Goal: Task Accomplishment & Management: Use online tool/utility

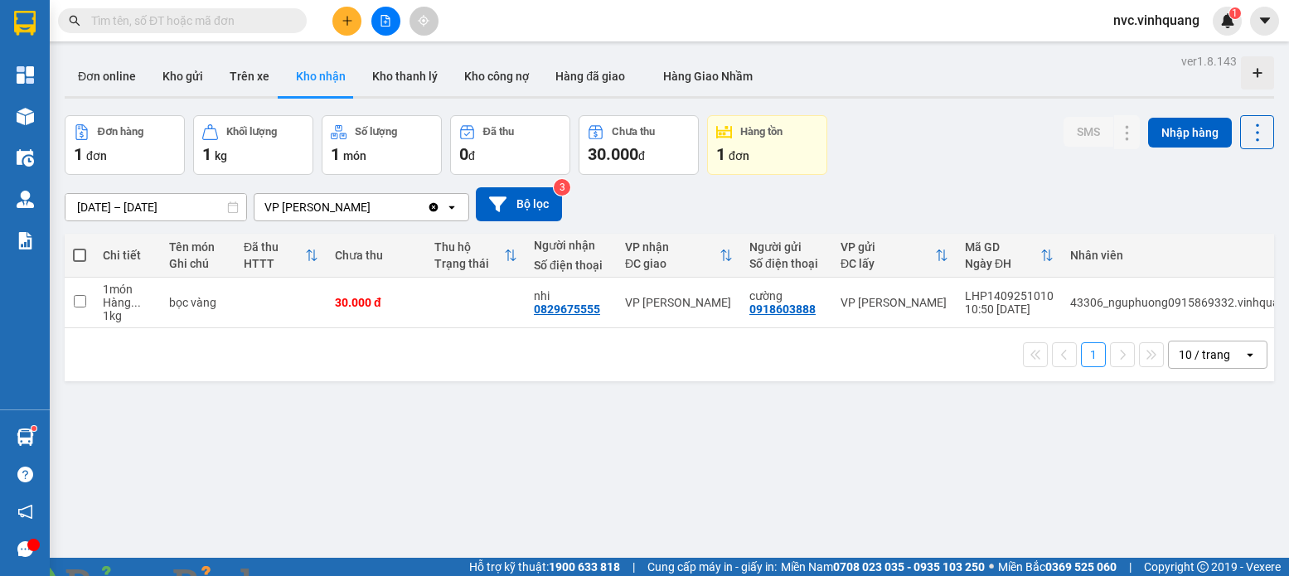
click at [341, 16] on icon "plus" at bounding box center [347, 21] width 12 height 12
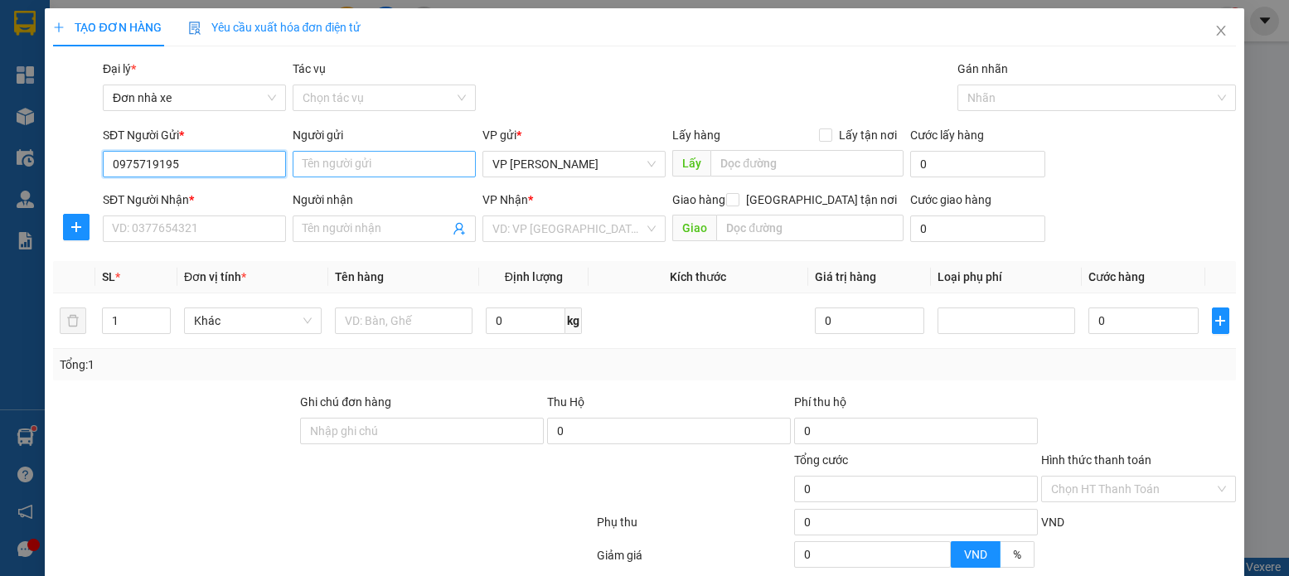
type input "0975719195"
click at [344, 166] on input "Người gửi" at bounding box center [384, 164] width 183 height 27
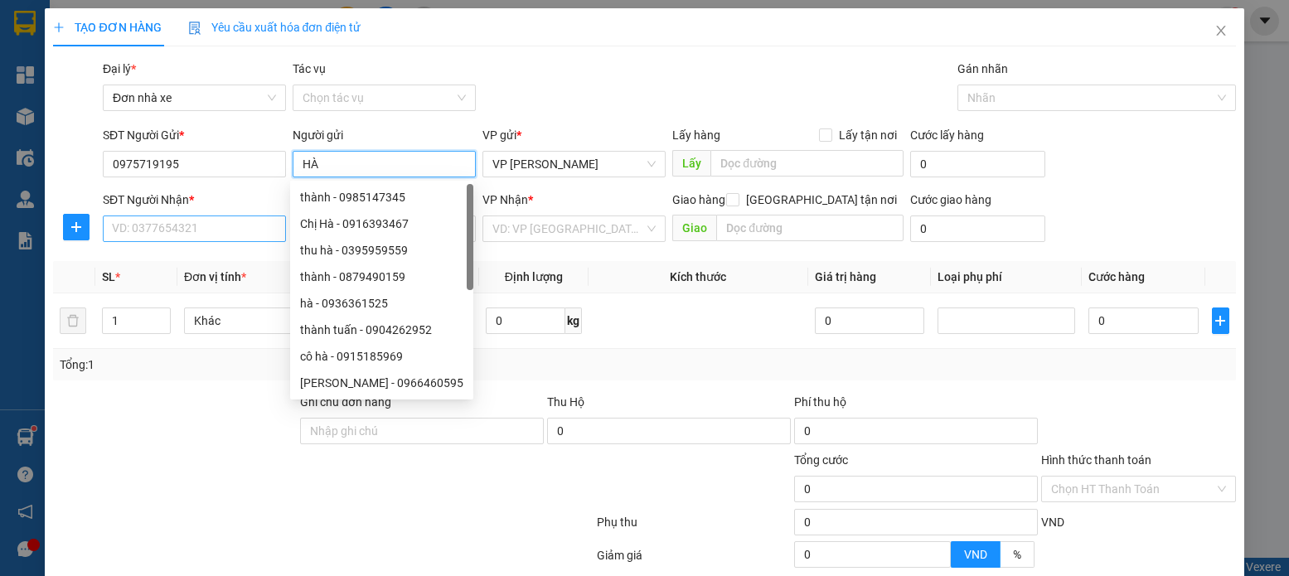
type input "HÀ"
click at [222, 219] on input "SĐT Người Nhận *" at bounding box center [194, 228] width 183 height 27
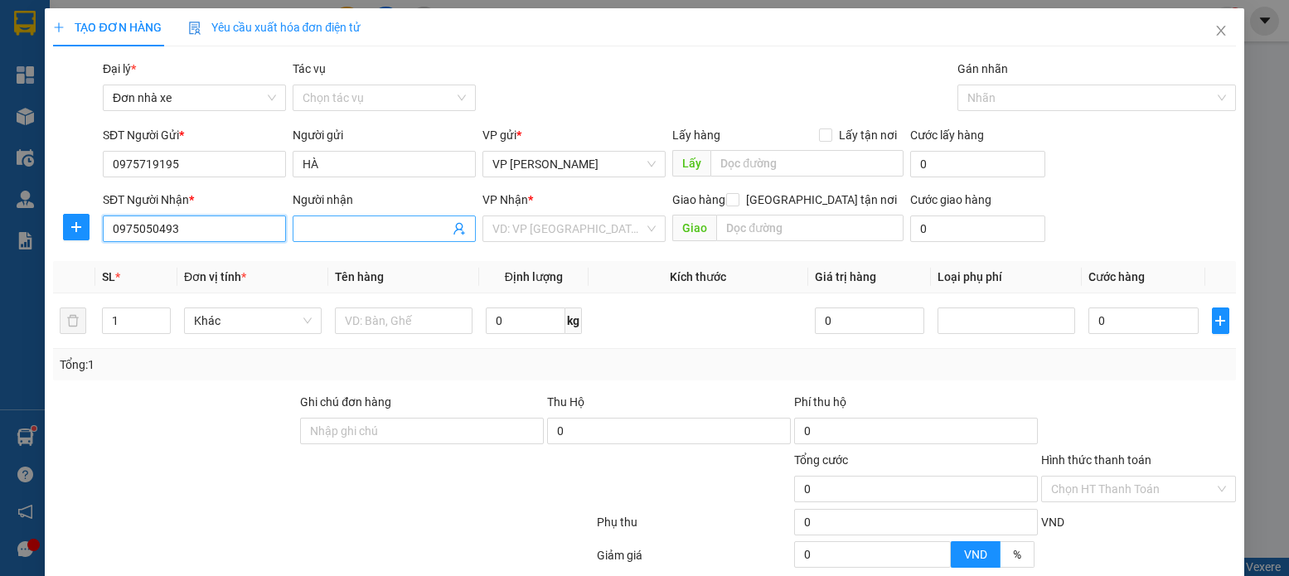
type input "0975050493"
click at [326, 234] on input "Người nhận" at bounding box center [375, 229] width 147 height 18
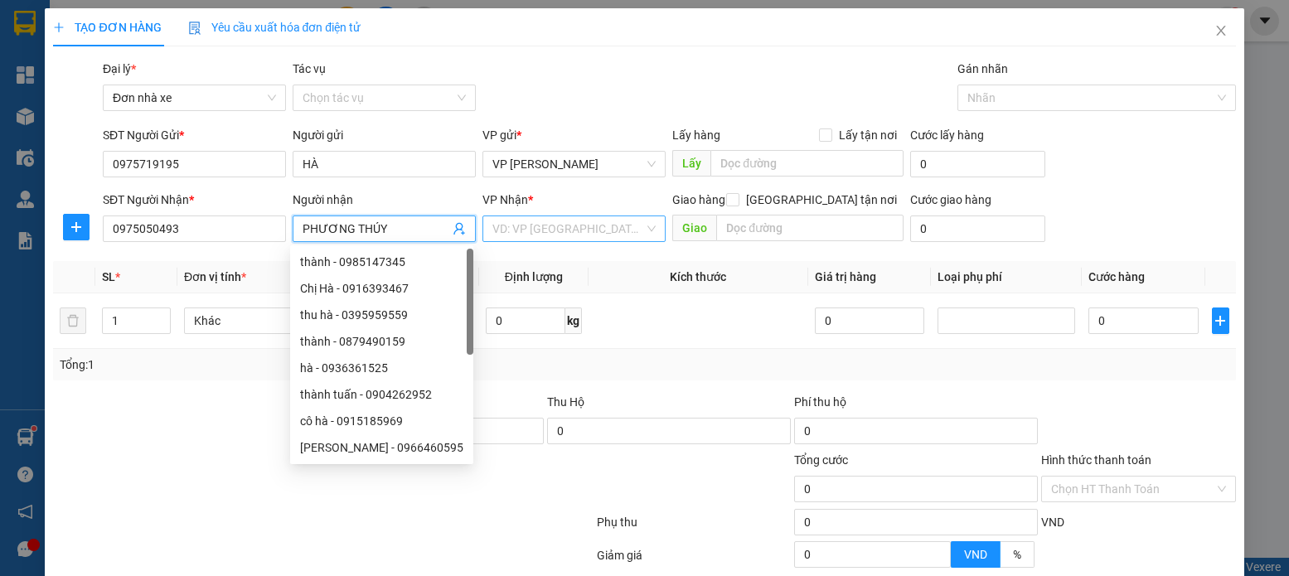
type input "PHƯƠNG THÚY"
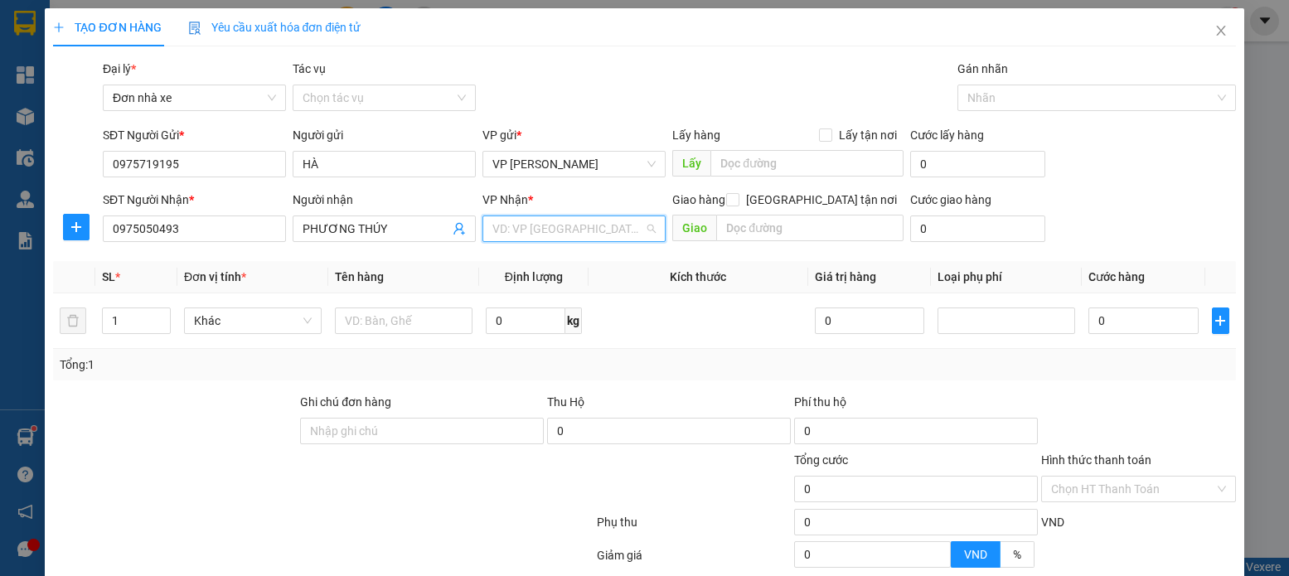
click at [552, 240] on input "search" at bounding box center [568, 228] width 152 height 25
type input "DUO"
drag, startPoint x: 553, startPoint y: 259, endPoint x: 515, endPoint y: 304, distance: 59.4
click at [549, 260] on div "VP [PERSON_NAME]" at bounding box center [568, 262] width 162 height 18
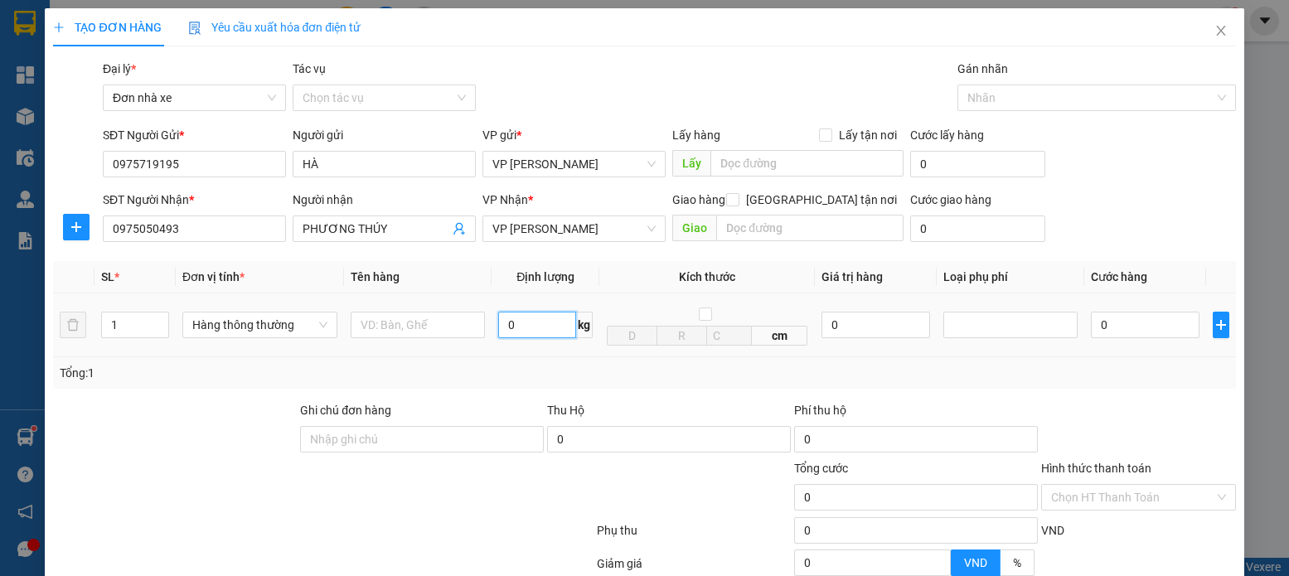
click at [498, 318] on input "0" at bounding box center [537, 325] width 78 height 27
type input "4"
click at [463, 322] on input "text" at bounding box center [418, 325] width 135 height 27
type input "30.000"
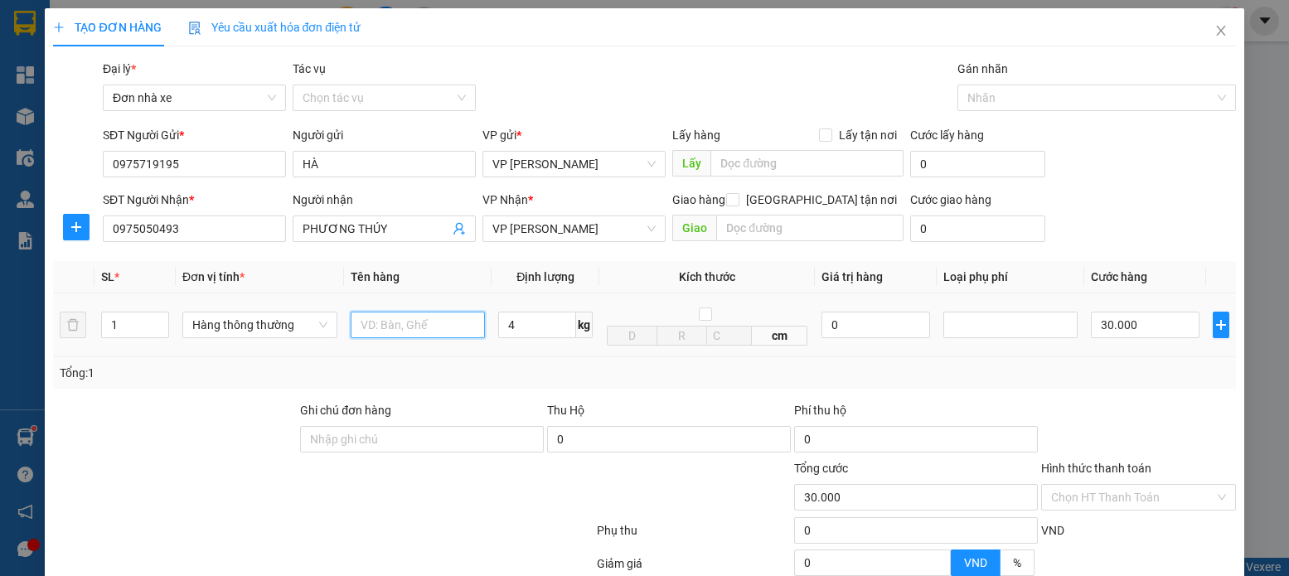
type input "30.000"
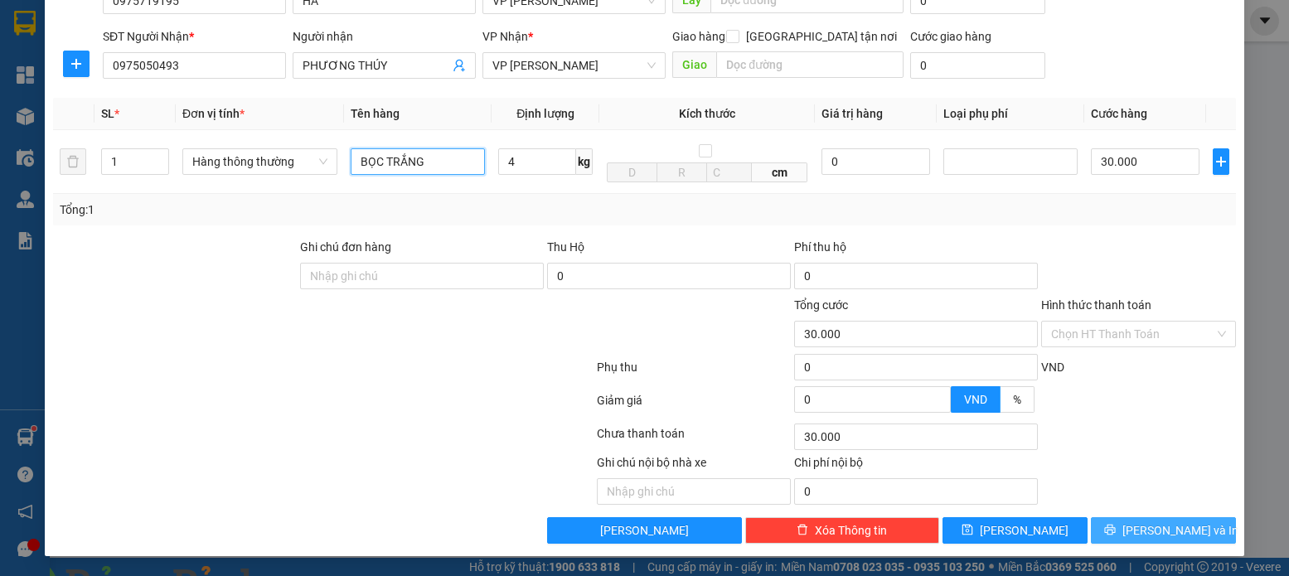
type input "BỌC TRẮNG"
click at [1176, 530] on span "[PERSON_NAME] và In" at bounding box center [1180, 530] width 116 height 18
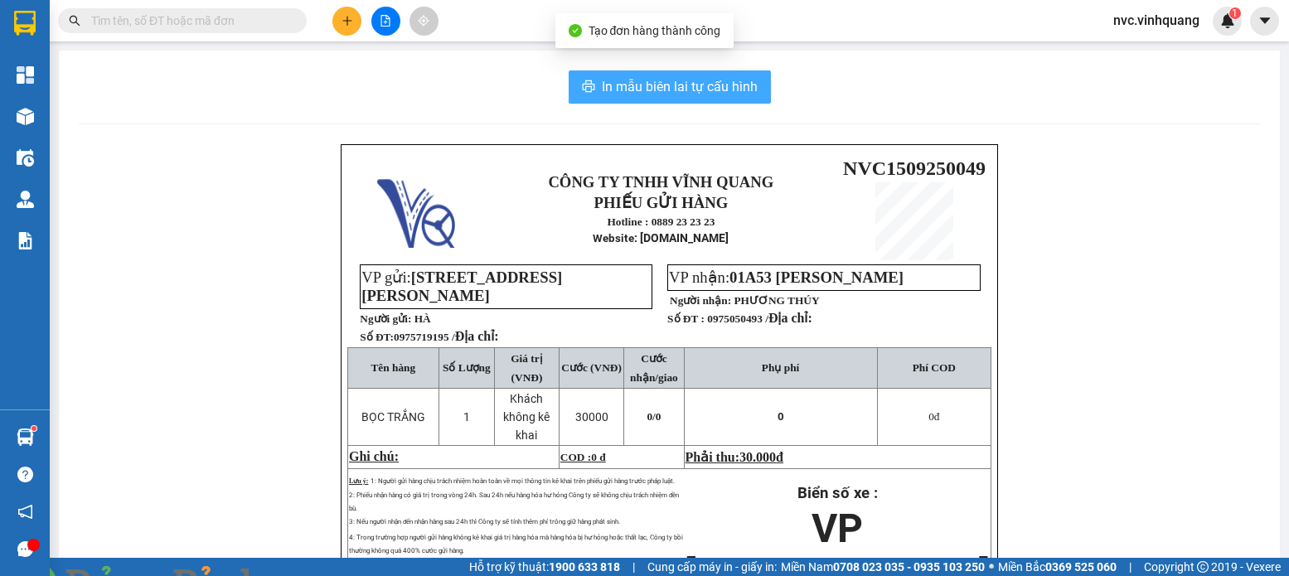
click at [669, 86] on span "In mẫu biên lai tự cấu hình" at bounding box center [680, 86] width 156 height 21
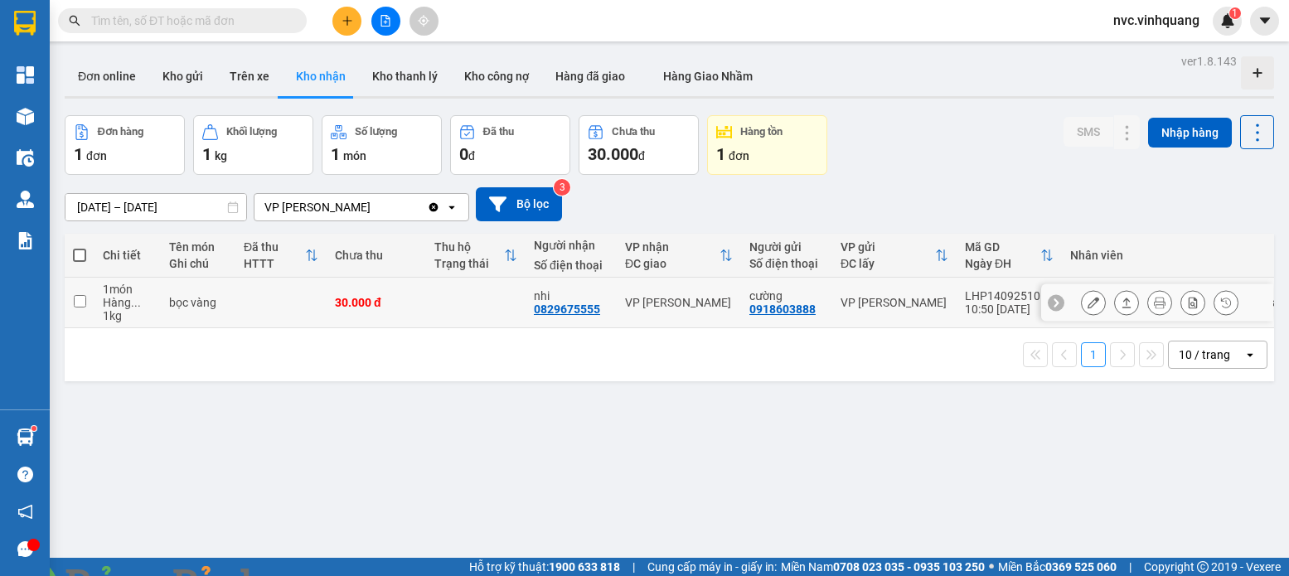
click at [363, 305] on div "30.000 đ" at bounding box center [376, 302] width 83 height 13
checkbox input "true"
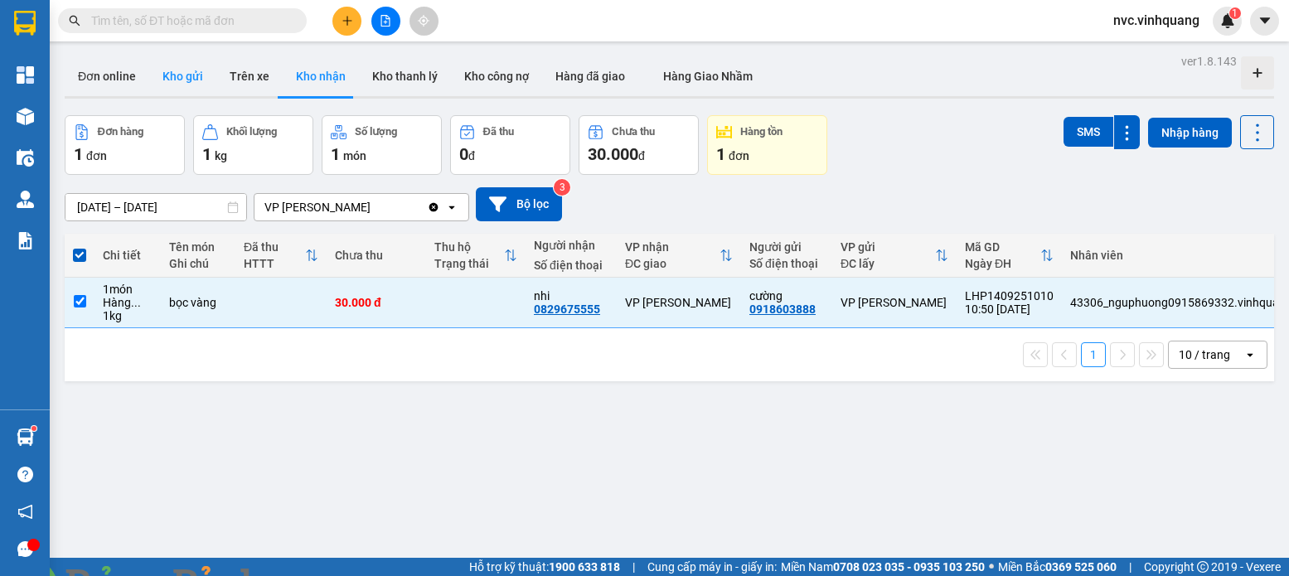
click at [157, 95] on button "Kho gửi" at bounding box center [182, 76] width 67 height 40
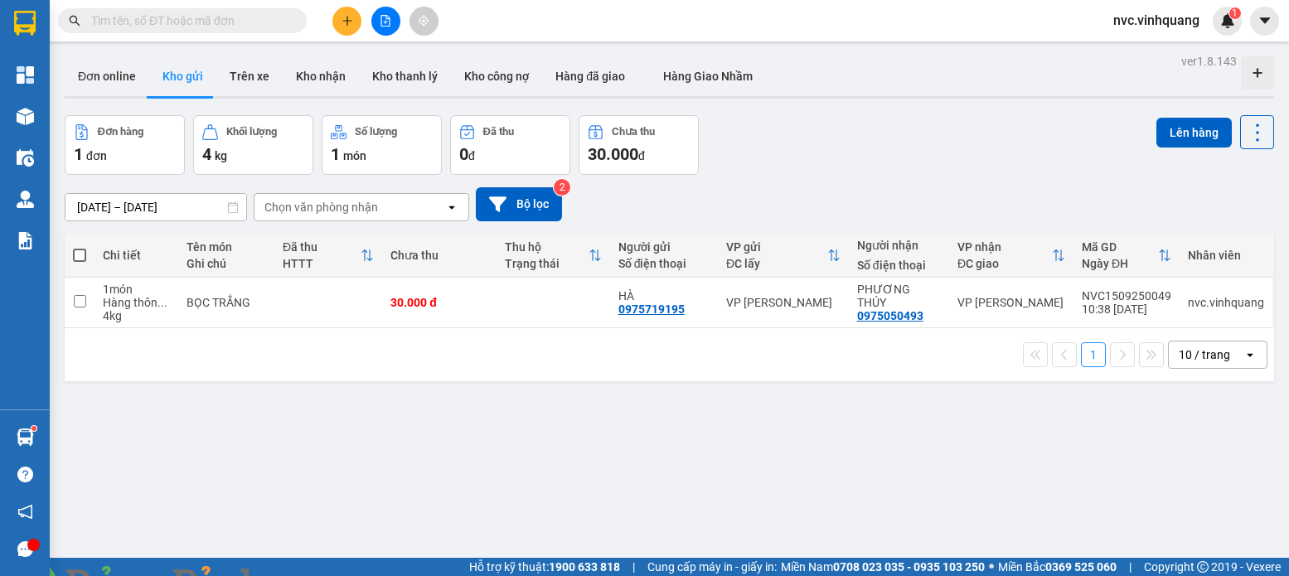
click at [578, 326] on td at bounding box center [553, 303] width 114 height 51
checkbox input "true"
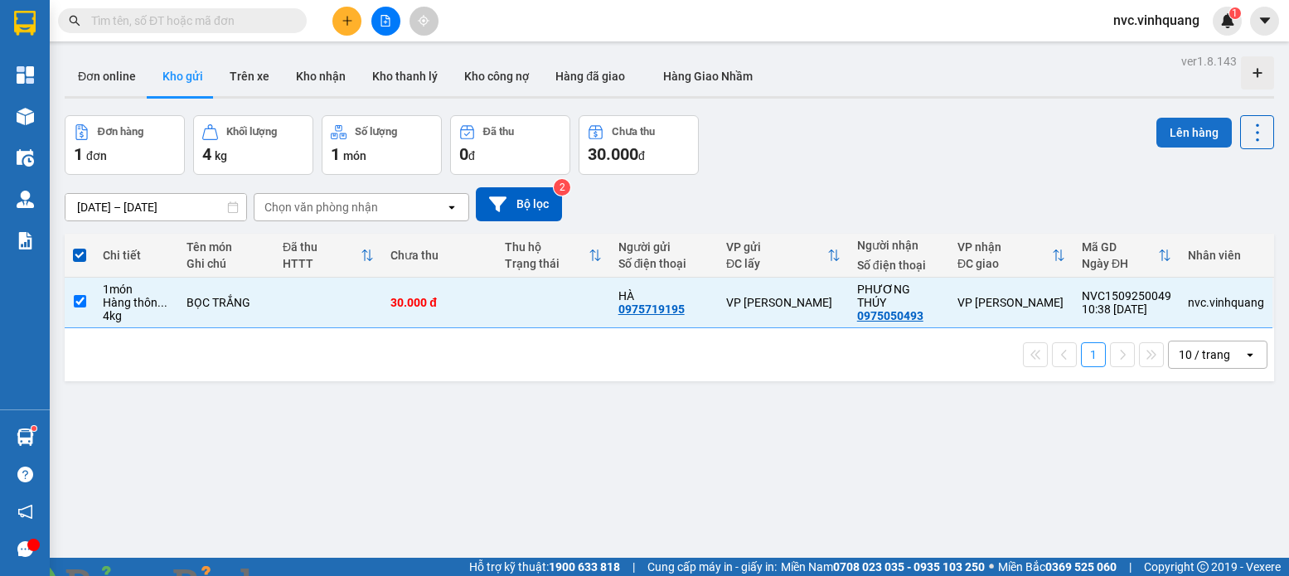
click at [1162, 137] on button "Lên hàng" at bounding box center [1193, 133] width 75 height 30
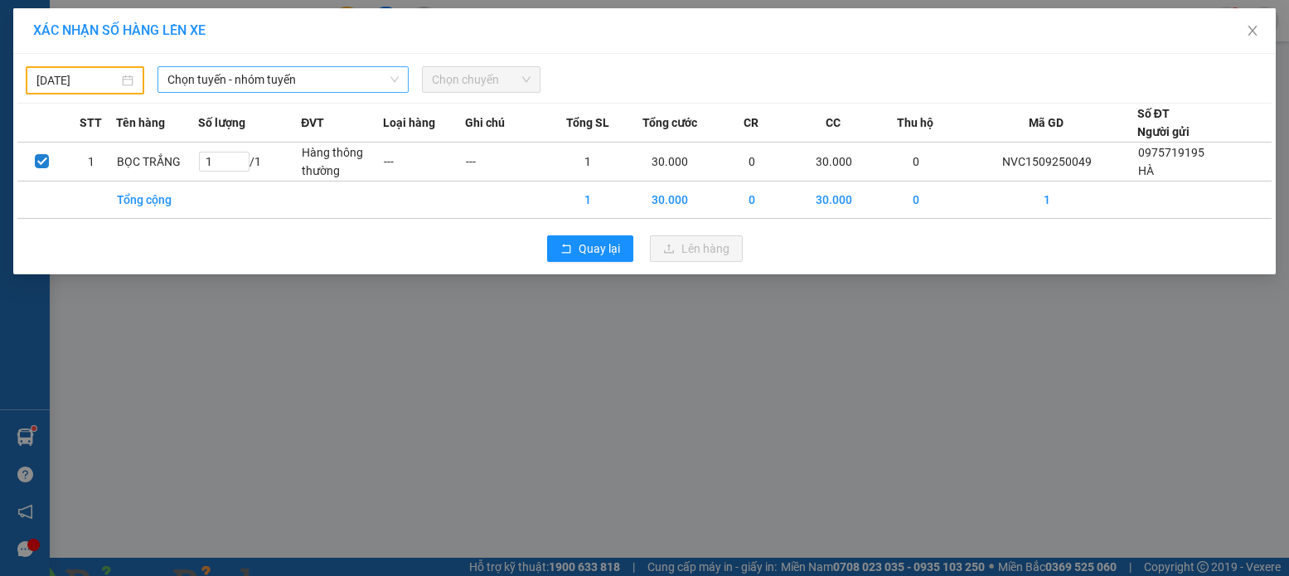
drag, startPoint x: 264, startPoint y: 63, endPoint x: 282, endPoint y: 89, distance: 31.7
click at [266, 63] on div "[DATE] Chọn tuyến - nhóm tuyến Chọn chuyến" at bounding box center [644, 76] width 1254 height 36
click at [106, 76] on body "Kết quả tìm kiếm ( 0 ) Bộ lọc No Data nvc.vinhquang 1 Tổng Quan Kho hàng mới Đi…" at bounding box center [644, 288] width 1289 height 576
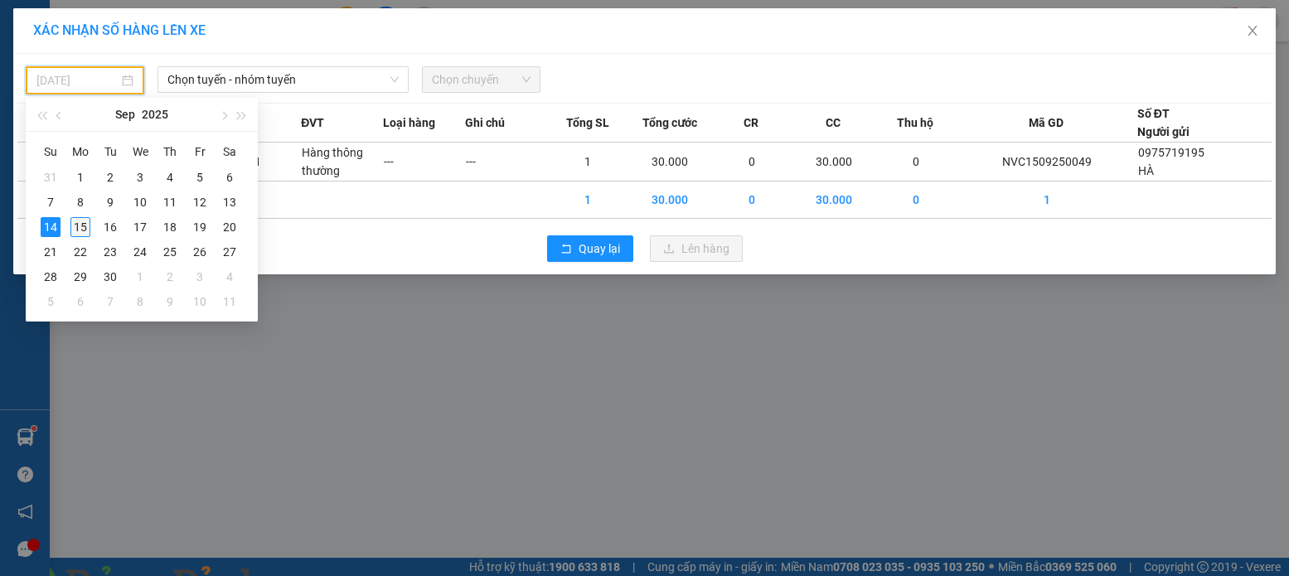
click at [76, 223] on div "15" at bounding box center [80, 227] width 20 height 20
type input "[DATE]"
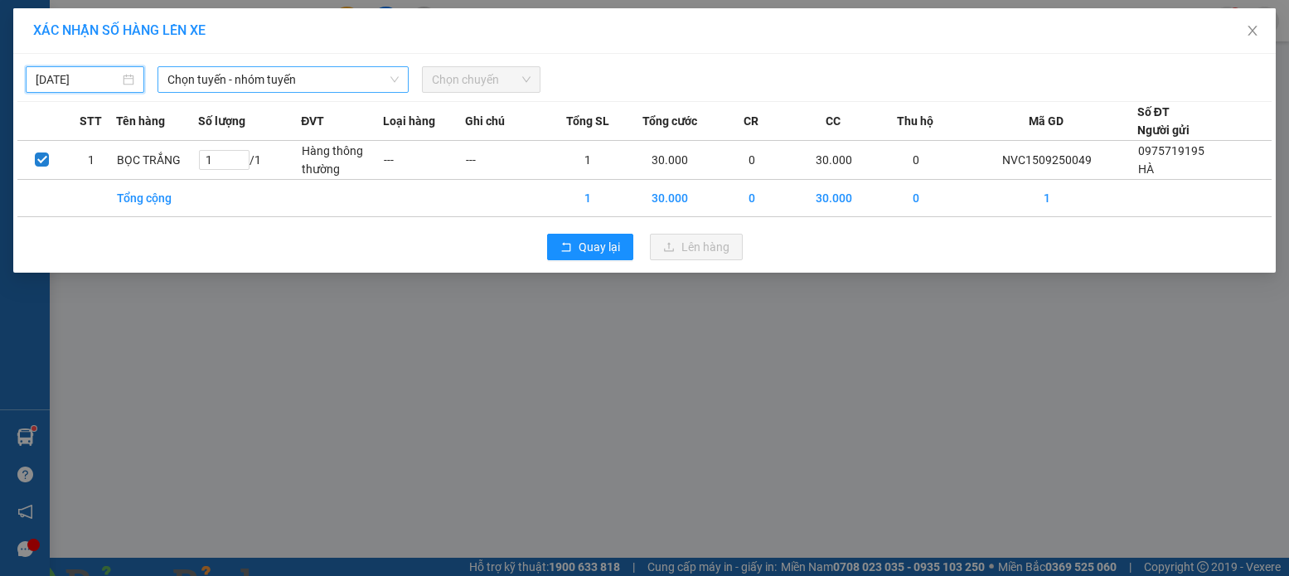
click at [285, 85] on span "Chọn tuyến - nhóm tuyến" at bounding box center [282, 79] width 231 height 25
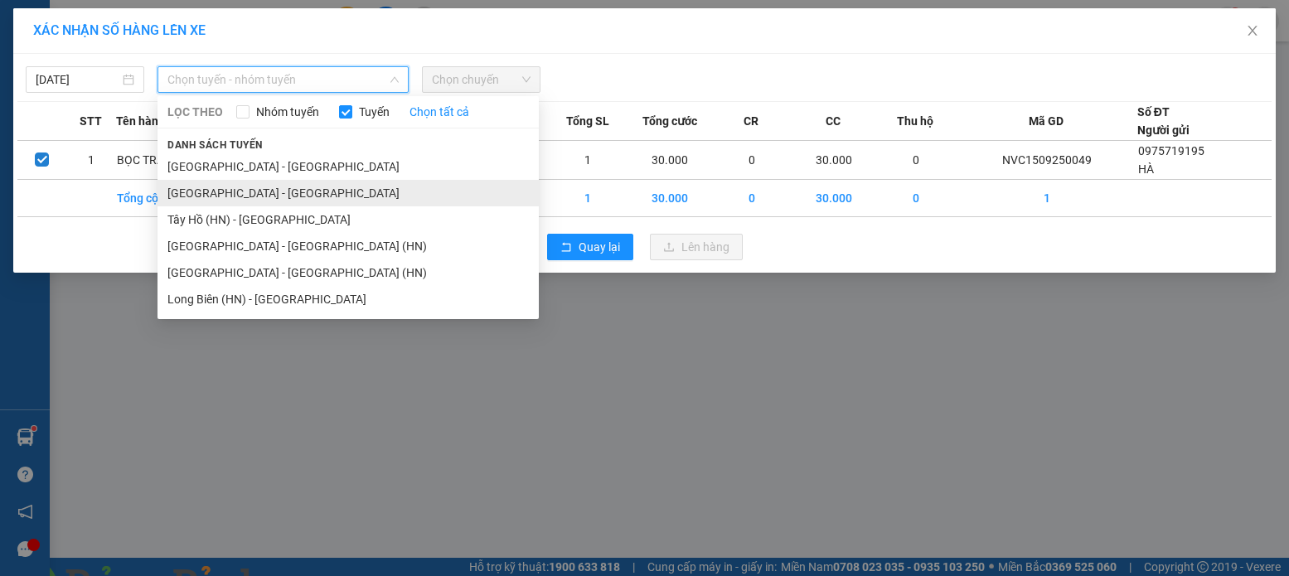
click at [230, 202] on li "[GEOGRAPHIC_DATA] - [GEOGRAPHIC_DATA]" at bounding box center [347, 193] width 381 height 27
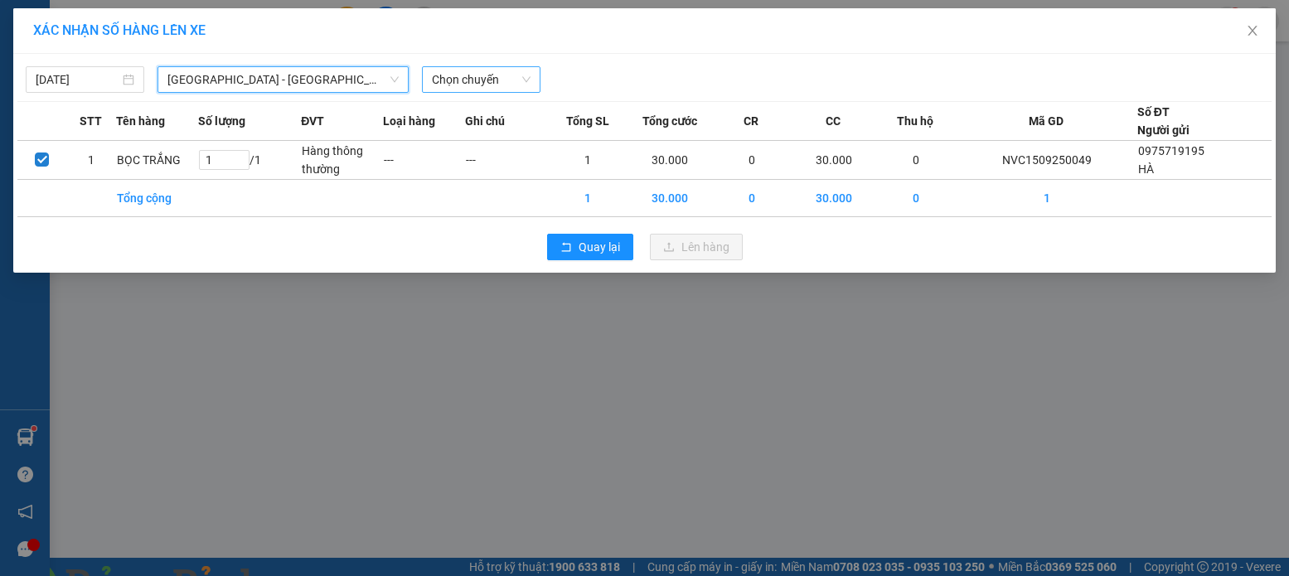
click at [473, 80] on span "Chọn chuyến" at bounding box center [481, 79] width 99 height 25
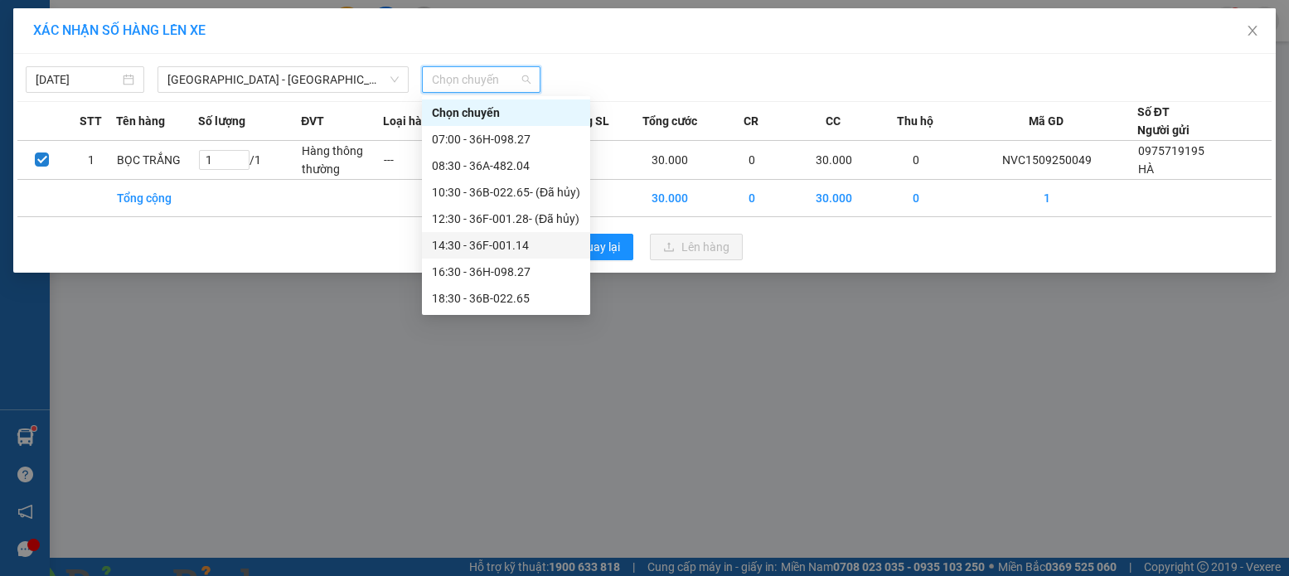
click at [539, 237] on div "14:30 - 36F-001.14" at bounding box center [506, 245] width 148 height 18
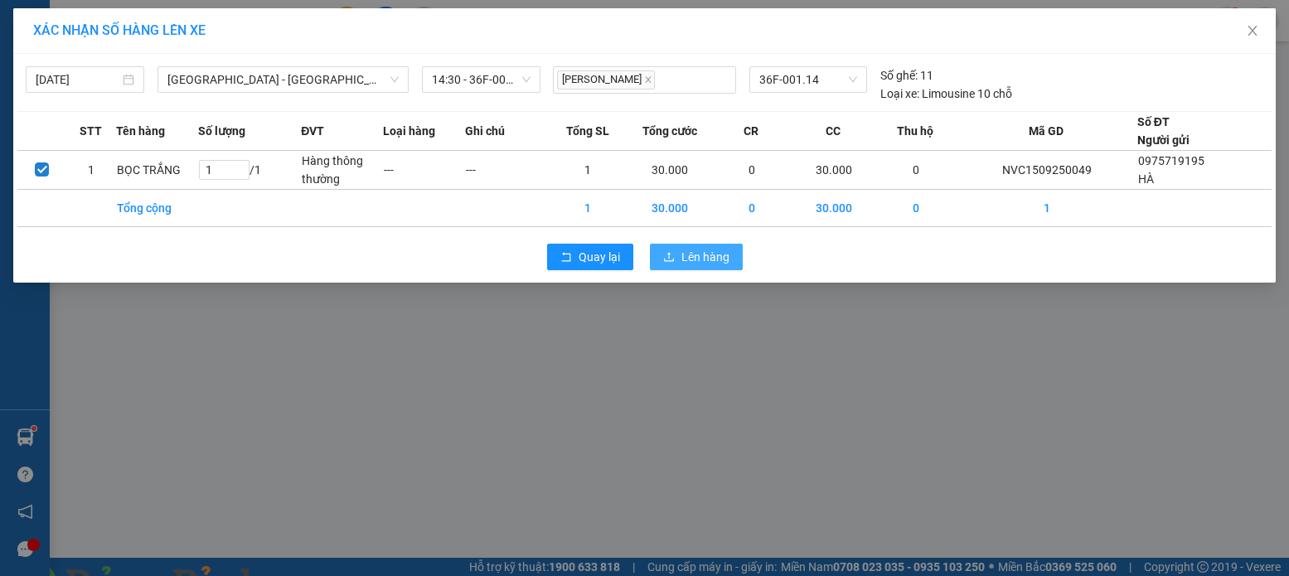
click at [691, 253] on span "Lên hàng" at bounding box center [705, 257] width 48 height 18
